Goal: Task Accomplishment & Management: Use online tool/utility

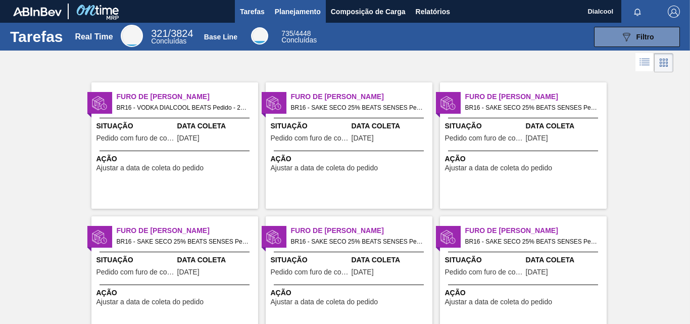
click at [280, 12] on span "Planejamento" at bounding box center [298, 12] width 46 height 12
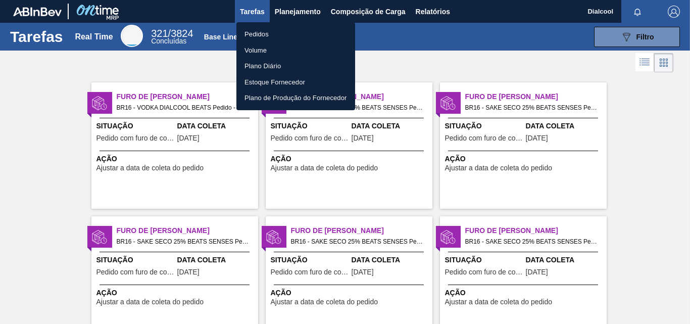
click at [255, 36] on li "Pedidos" at bounding box center [295, 34] width 119 height 16
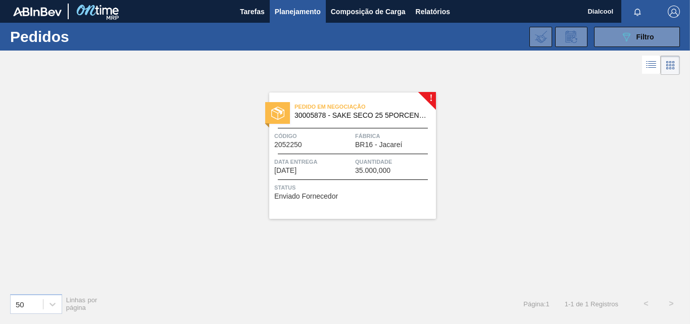
click at [353, 108] on span "Pedido em Negociação" at bounding box center [365, 107] width 141 height 10
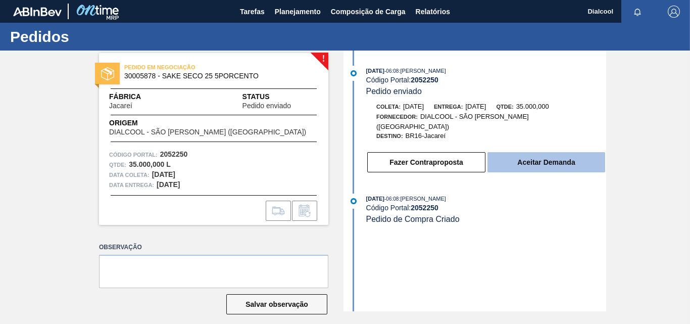
click at [531, 155] on button "Aceitar Demanda" at bounding box center [547, 162] width 118 height 20
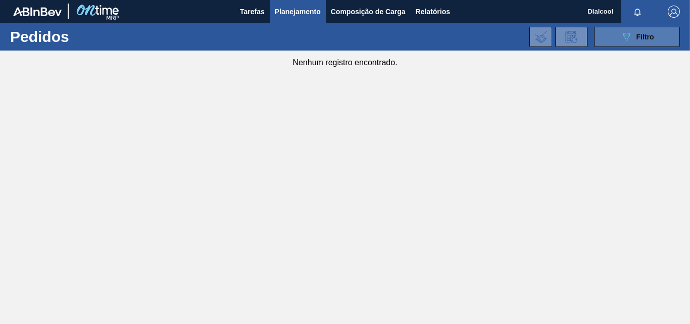
click at [635, 41] on div "089F7B8B-B2A5-4AFE-B5C0-19BA573D28AC Filtro" at bounding box center [637, 37] width 34 height 12
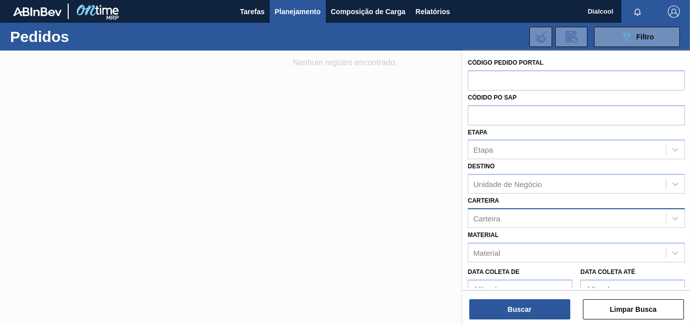
scroll to position [108, 0]
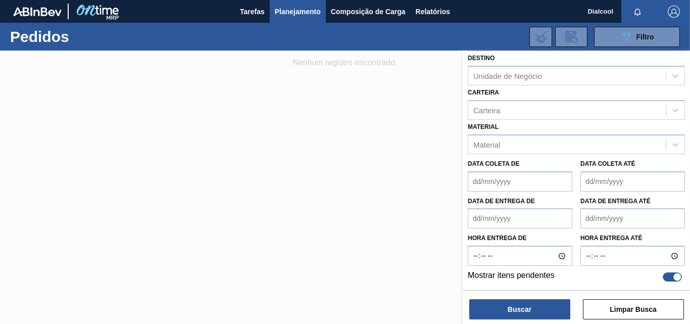
click at [674, 276] on div at bounding box center [678, 277] width 9 height 9
checkbox input "false"
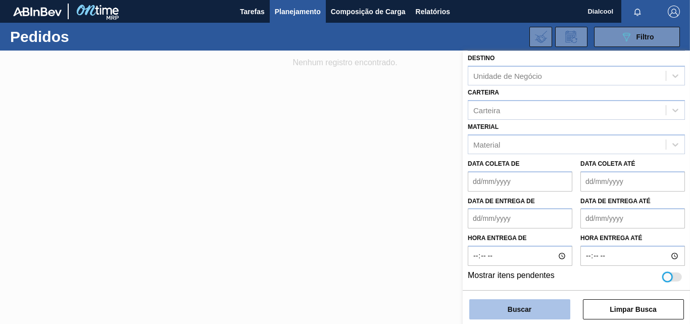
click at [522, 313] on button "Buscar" at bounding box center [519, 309] width 101 height 20
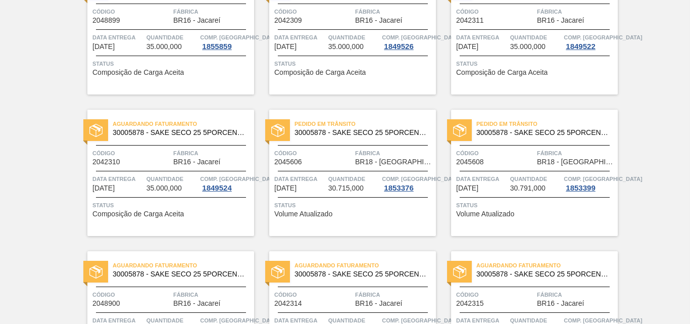
scroll to position [1236, 0]
